Goal: Information Seeking & Learning: Learn about a topic

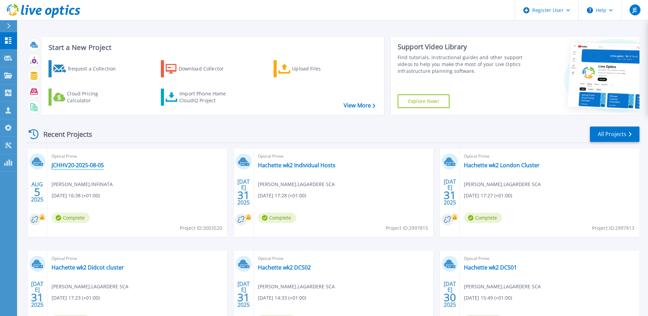
click at [83, 164] on link "JCHHV20-2025-08-05" at bounding box center [78, 165] width 52 height 7
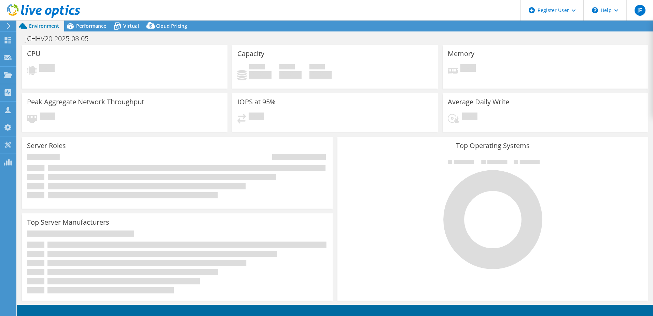
select select "EULondon"
select select "GBP"
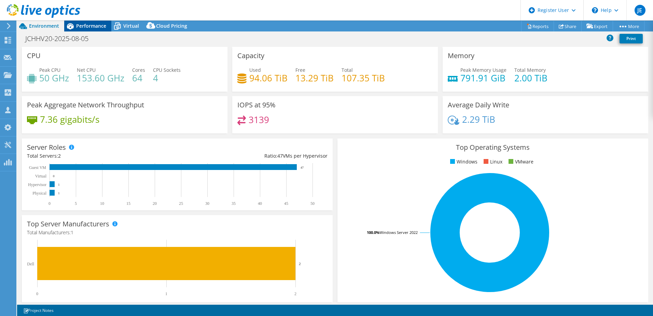
click at [101, 29] on span "Performance" at bounding box center [91, 26] width 30 height 6
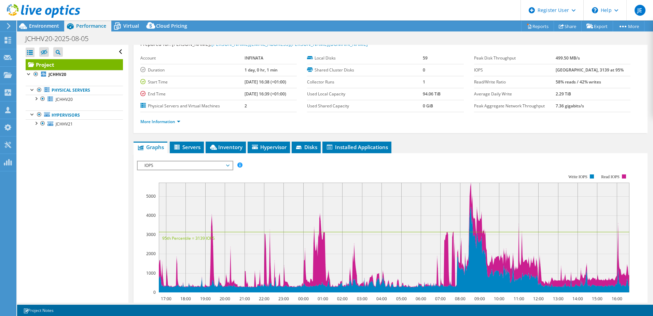
scroll to position [34, 0]
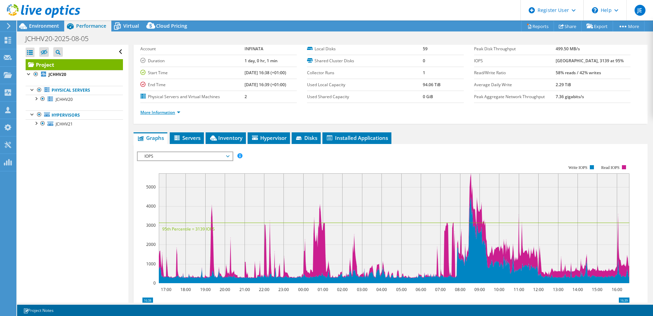
click at [161, 111] on link "More Information" at bounding box center [160, 112] width 40 height 6
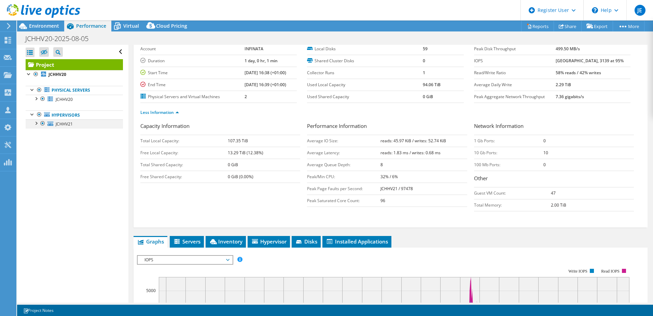
click at [36, 124] on div at bounding box center [35, 122] width 7 height 7
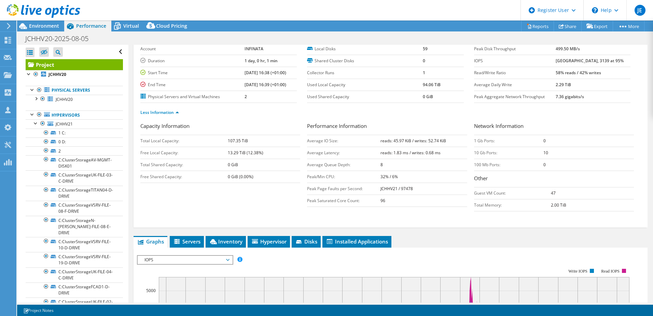
click at [169, 258] on span "IOPS" at bounding box center [185, 260] width 88 height 8
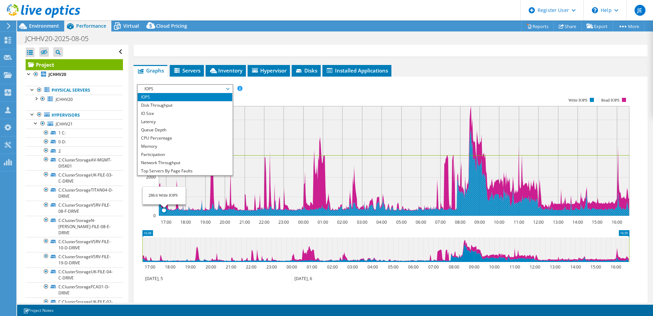
scroll to position [25, 0]
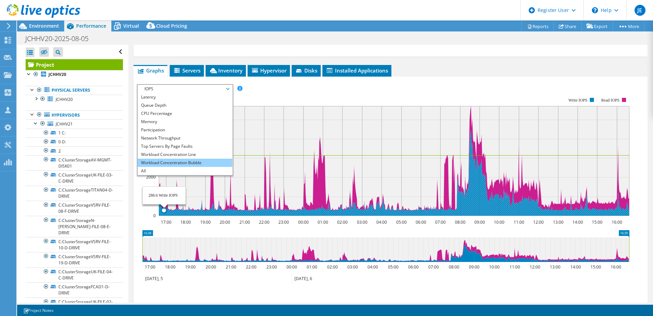
click at [191, 160] on li "Workload Concentration Bubble" at bounding box center [185, 163] width 95 height 8
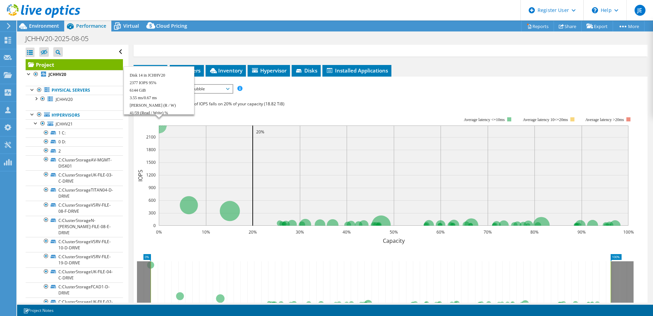
click at [163, 130] on circle at bounding box center [159, 126] width 16 height 16
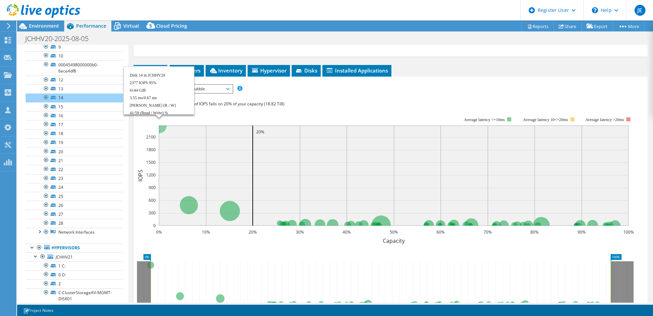
scroll to position [162, 0]
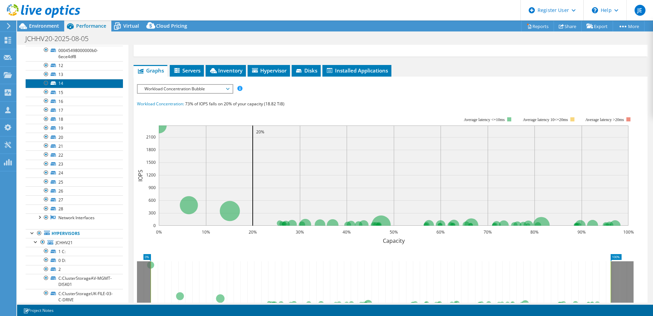
click at [67, 82] on link "14" at bounding box center [74, 83] width 97 height 9
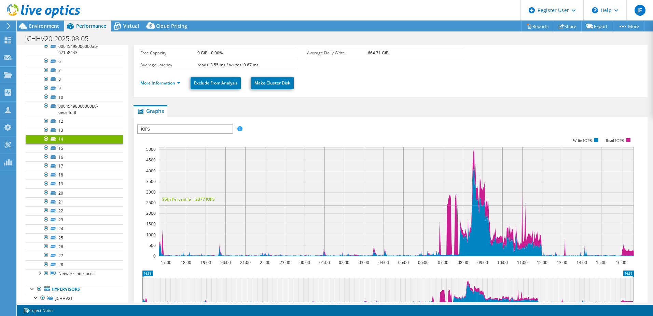
scroll to position [94, 0]
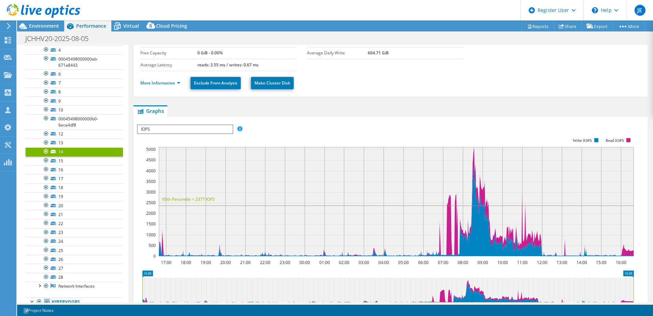
click at [174, 129] on span "IOPS" at bounding box center [185, 129] width 95 height 8
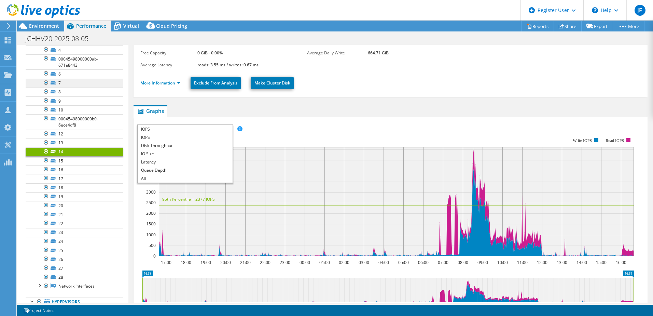
scroll to position [0, 0]
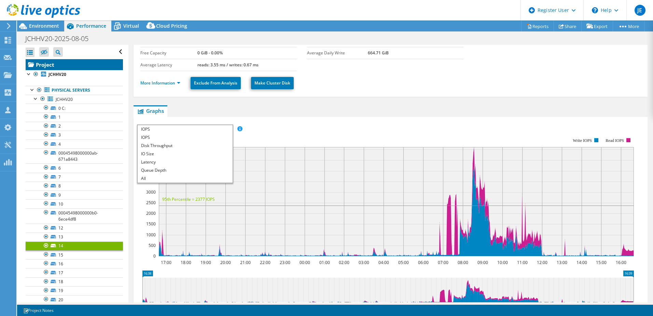
click at [57, 65] on link "Project" at bounding box center [74, 64] width 97 height 11
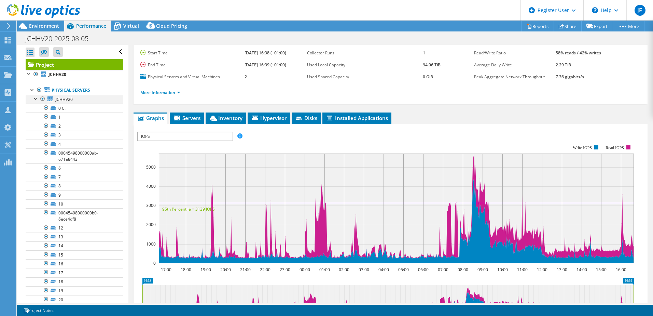
click at [35, 100] on div at bounding box center [35, 98] width 7 height 7
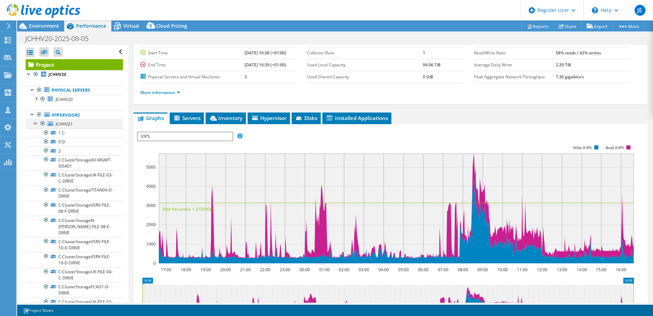
click at [35, 122] on div at bounding box center [35, 122] width 7 height 7
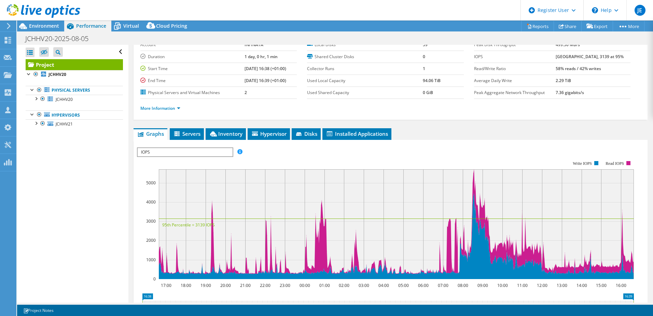
scroll to position [54, 0]
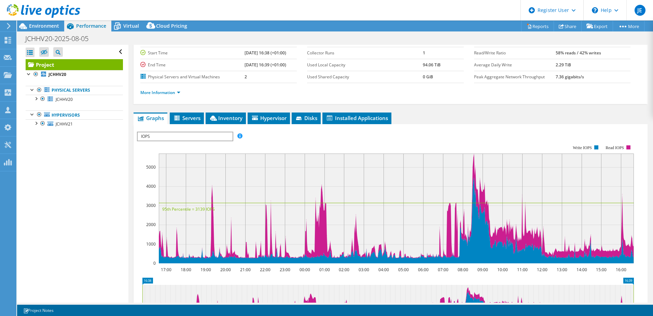
click at [177, 137] on span "IOPS" at bounding box center [185, 136] width 95 height 8
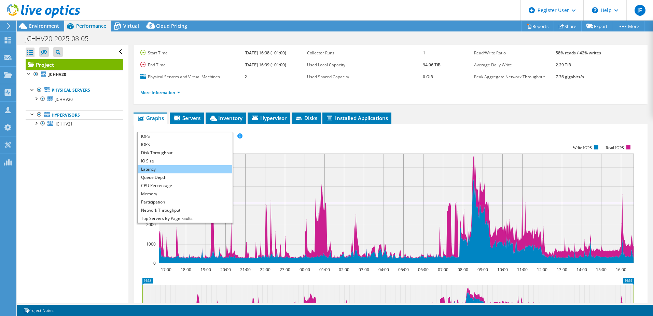
click at [159, 169] on li "Latency" at bounding box center [185, 169] width 95 height 8
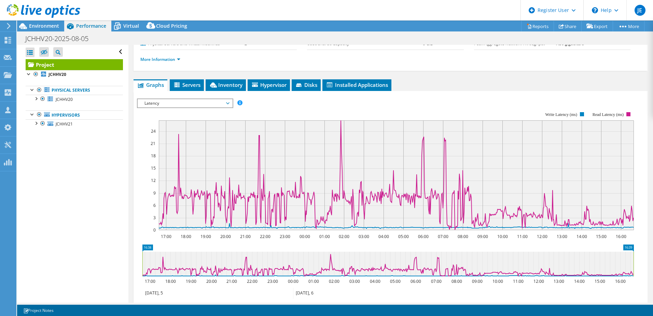
scroll to position [0, 0]
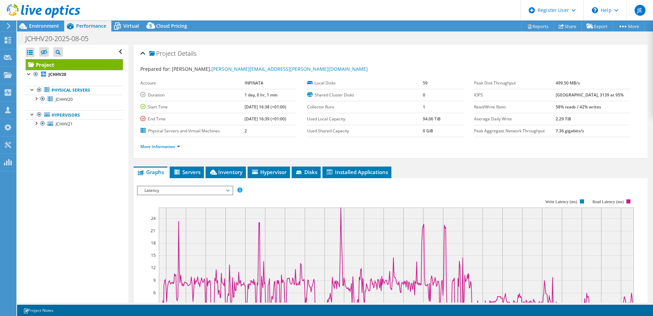
click at [166, 189] on span "Latency" at bounding box center [185, 190] width 88 height 8
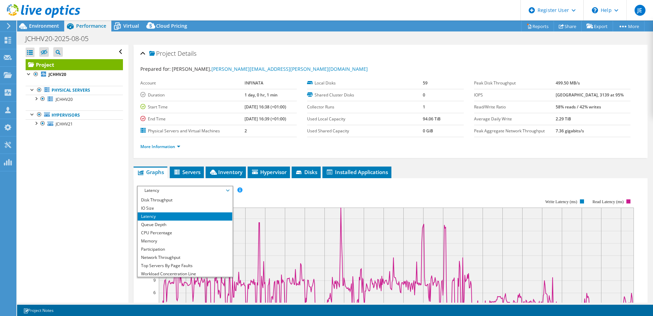
scroll to position [25, 0]
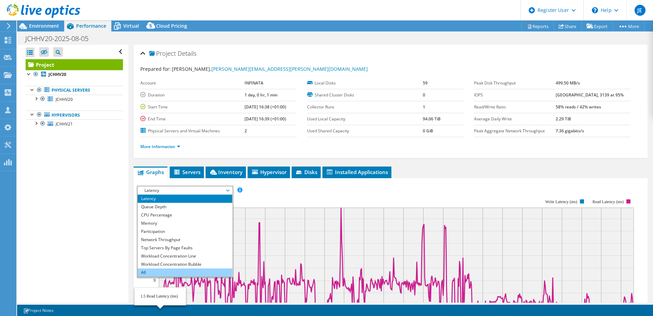
click at [151, 272] on li "All" at bounding box center [185, 272] width 95 height 8
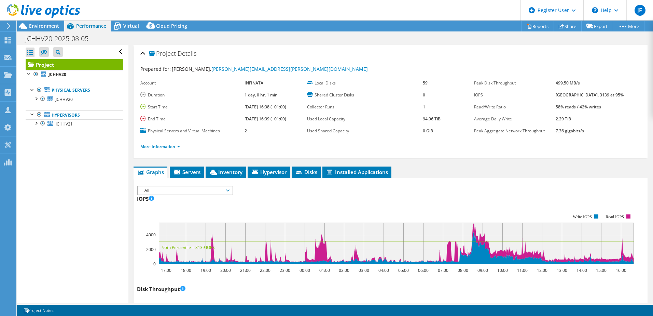
click at [472, 168] on ul "Graphs Servers Inventory Hypervisor Disks Cluster Disks Installed Applications" at bounding box center [391, 172] width 514 height 12
click at [166, 147] on link "More Information" at bounding box center [160, 147] width 40 height 6
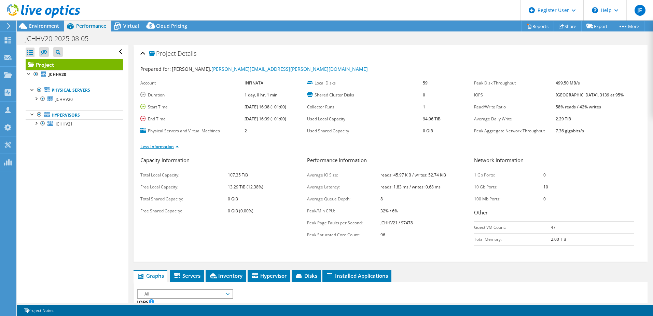
click at [167, 147] on link "Less Information" at bounding box center [159, 147] width 39 height 6
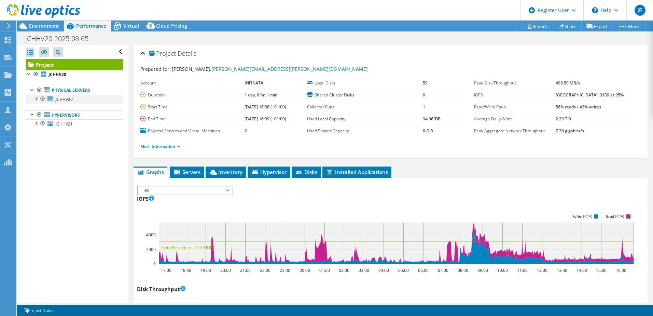
click at [37, 99] on div at bounding box center [35, 98] width 7 height 7
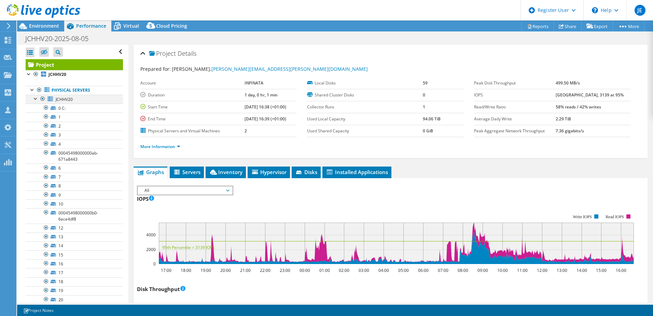
click at [35, 98] on div at bounding box center [35, 98] width 7 height 7
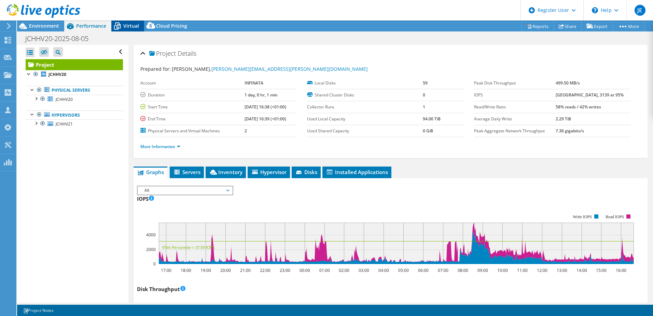
click at [134, 23] on span "Virtual" at bounding box center [131, 26] width 16 height 6
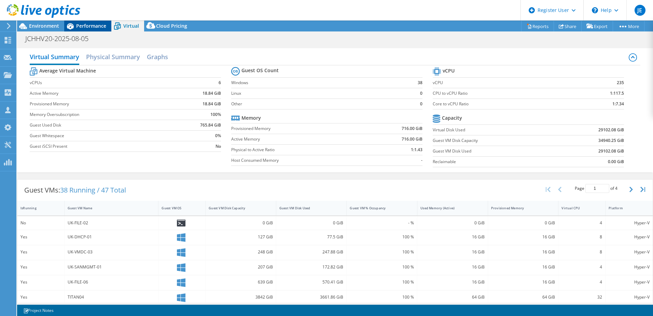
click at [90, 27] on span "Performance" at bounding box center [91, 26] width 30 height 6
